Goal: Transaction & Acquisition: Purchase product/service

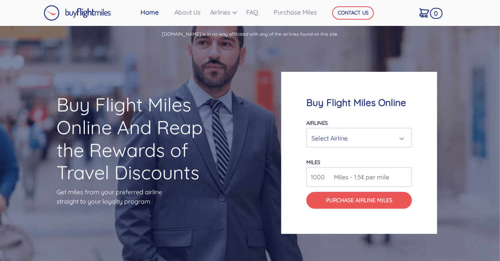
click at [332, 142] on div "Select Airline" at bounding box center [356, 138] width 91 height 15
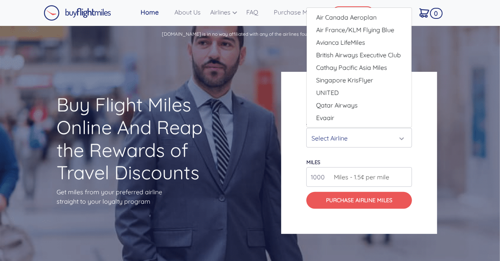
click at [236, 101] on div "Buy Flight Miles Online And Reap the Rewards of Travel Discounts Get miles from…" at bounding box center [250, 153] width 500 height 218
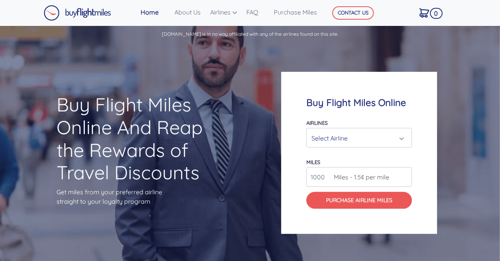
click at [342, 140] on div "Select Airline" at bounding box center [356, 138] width 91 height 15
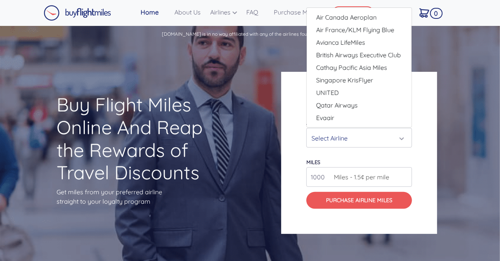
click at [275, 127] on div "Buy Flight Miles Online Airlines Air Canada Aeroplan Air France/KLM Flying Blue…" at bounding box center [375, 153] width 200 height 238
